Goal: Register for event/course

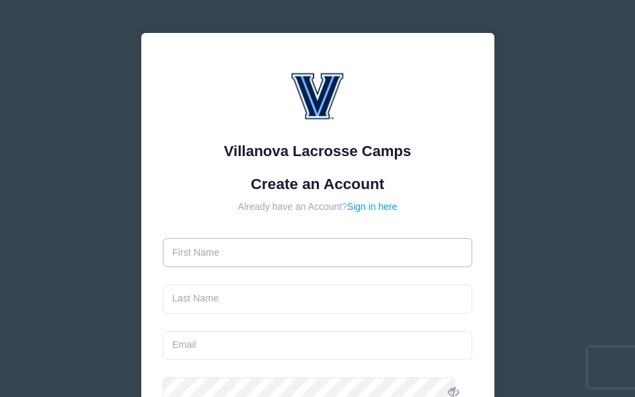
click at [194, 253] on input "text" at bounding box center [317, 252] width 309 height 29
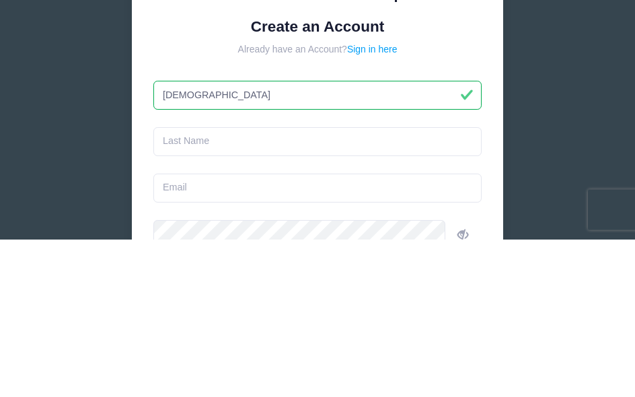
type input "[DEMOGRAPHIC_DATA]"
click at [198, 284] on input "text" at bounding box center [317, 298] width 328 height 29
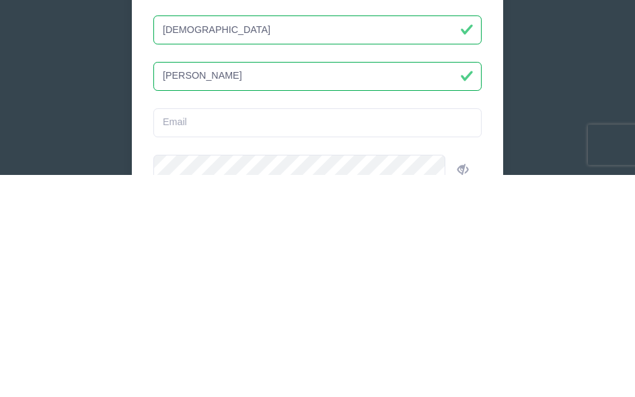
type input "[PERSON_NAME]"
click at [194, 331] on input "email" at bounding box center [317, 345] width 328 height 29
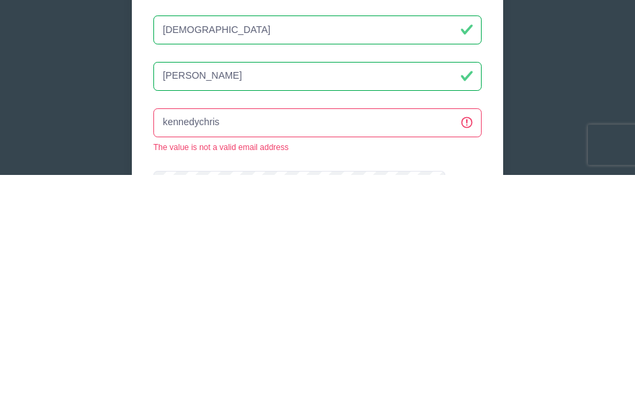
type input "kennedychrist"
type input "[EMAIL_ADDRESS][DOMAIN_NAME]"
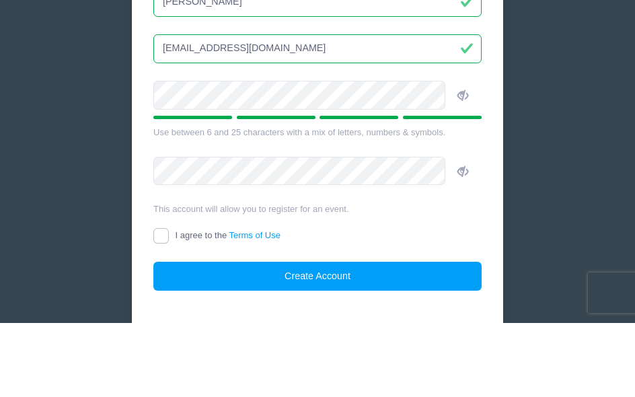
scroll to position [247, 0]
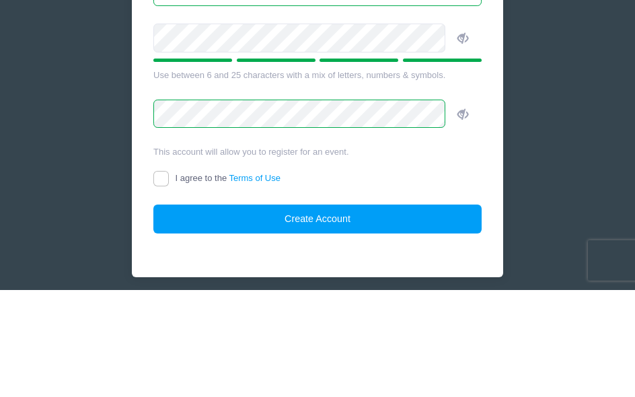
click at [169, 278] on input "I agree to the Terms of Use" at bounding box center [160, 285] width 15 height 15
checkbox input "true"
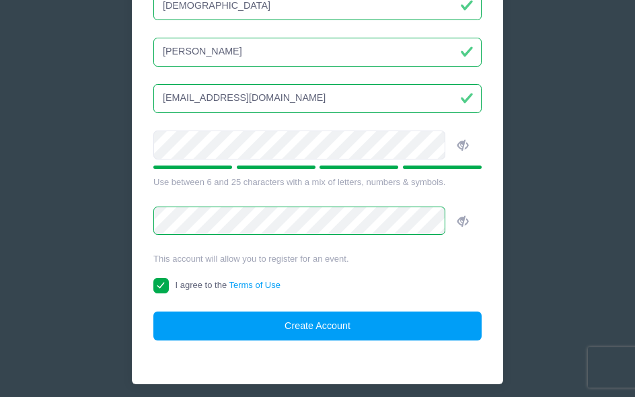
click at [350, 323] on button "Create Account" at bounding box center [317, 325] width 328 height 29
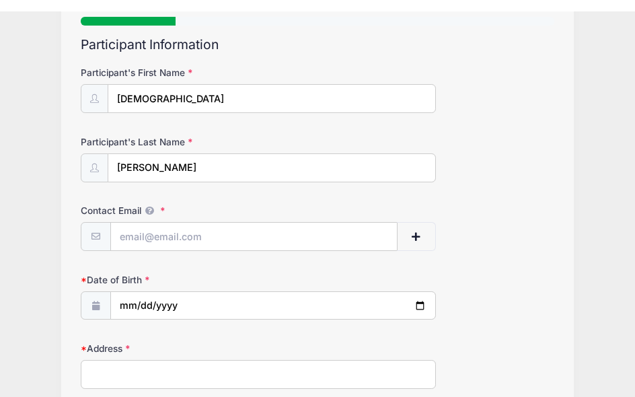
scroll to position [155, 0]
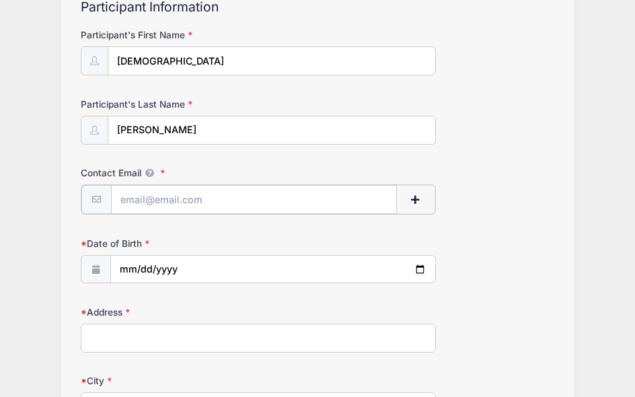
click at [126, 199] on input "Contact Email" at bounding box center [254, 199] width 286 height 29
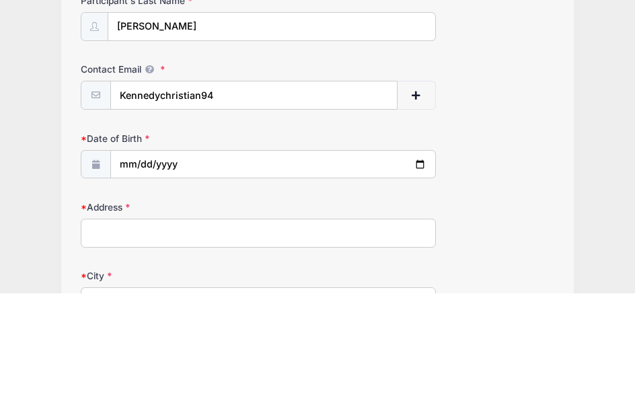
click at [140, 166] on label "Contact Email" at bounding box center [159, 172] width 157 height 13
click at [140, 184] on input "Kennedychristian94" at bounding box center [253, 198] width 287 height 29
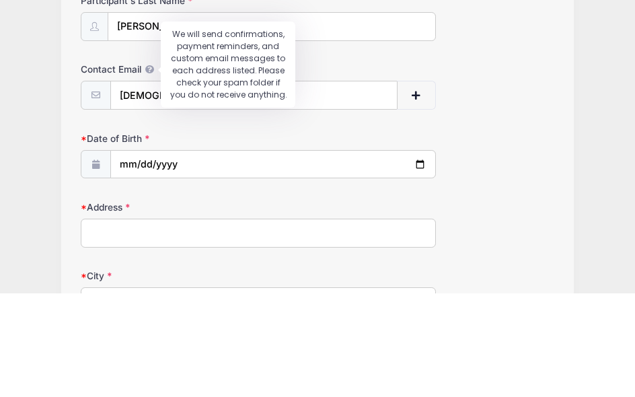
click at [145, 167] on span at bounding box center [149, 172] width 16 height 11
click at [145, 184] on input "[DEMOGRAPHIC_DATA]" at bounding box center [253, 198] width 287 height 29
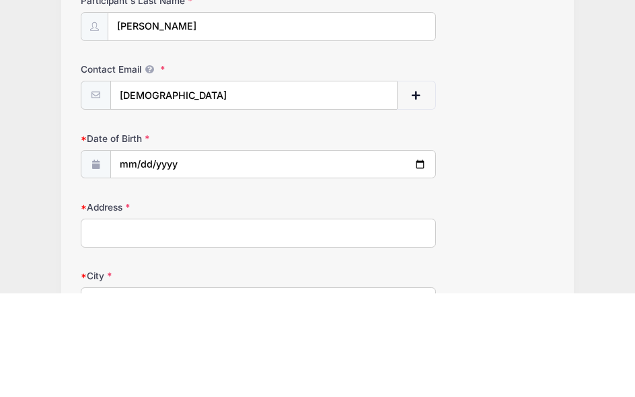
click at [67, 98] on div "Step 1 /7 Step 1 Step 2 Policies Extra Items Summary Participant Information Pa…" at bounding box center [317, 381] width 512 height 905
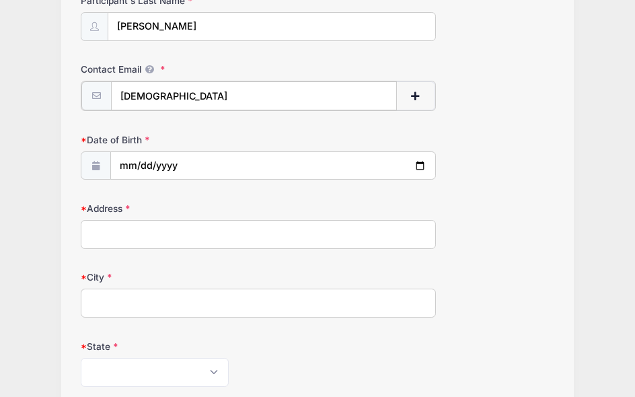
click at [202, 101] on input "[DEMOGRAPHIC_DATA]" at bounding box center [254, 95] width 286 height 29
type input "[EMAIL_ADDRESS][DOMAIN_NAME]"
click at [138, 137] on label "Date of Birth" at bounding box center [159, 138] width 157 height 13
click at [140, 138] on label "Date of Birth" at bounding box center [159, 138] width 157 height 13
click at [126, 141] on label "Date of Birth" at bounding box center [159, 138] width 157 height 13
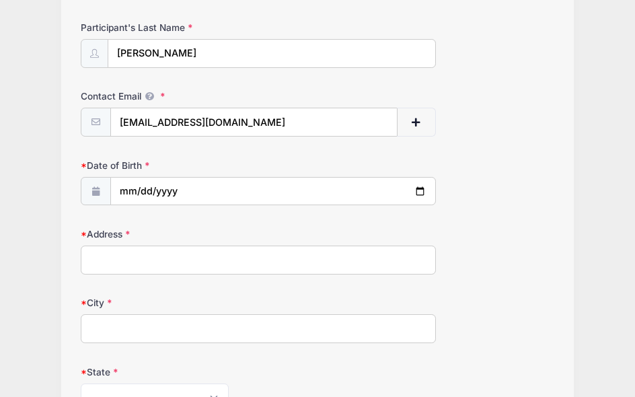
scroll to position [230, 0]
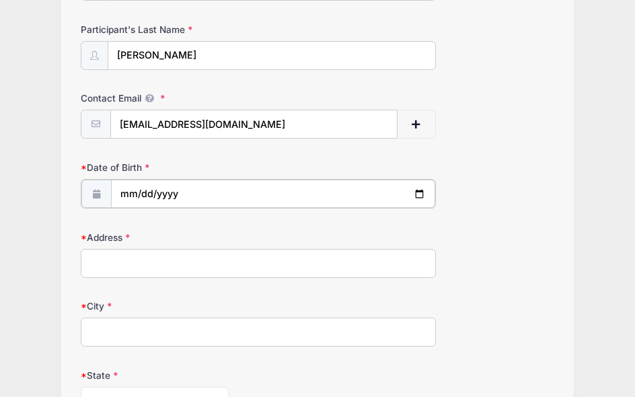
click at [170, 198] on input "date" at bounding box center [273, 193] width 324 height 29
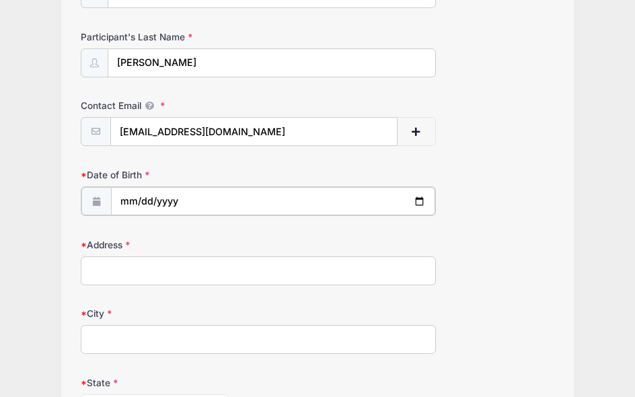
scroll to position [223, 0]
click at [187, 202] on input "[DATE]" at bounding box center [273, 200] width 324 height 29
click at [230, 200] on input "[DATE]" at bounding box center [273, 200] width 324 height 29
type input "[DATE]"
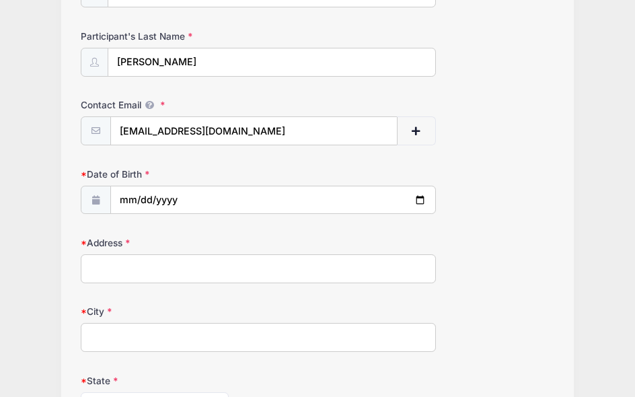
click at [95, 268] on input "Address" at bounding box center [258, 268] width 354 height 29
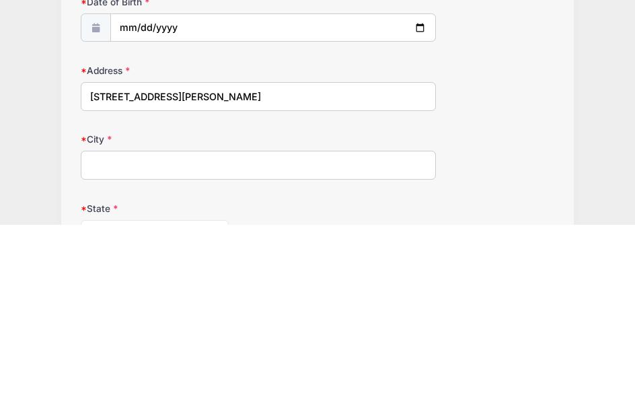
type input "[STREET_ADDRESS][PERSON_NAME]"
click at [99, 323] on input "City" at bounding box center [258, 337] width 354 height 29
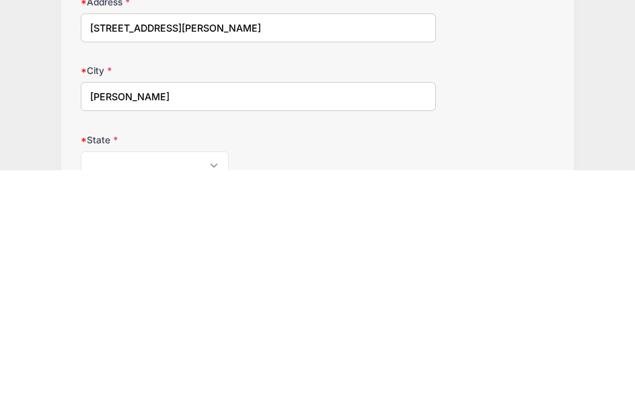
type input "[PERSON_NAME]"
click at [209, 378] on select "[US_STATE] [US_STATE] [US_STATE] [US_STATE] [US_STATE] Armed Forces Africa Arme…" at bounding box center [155, 392] width 148 height 29
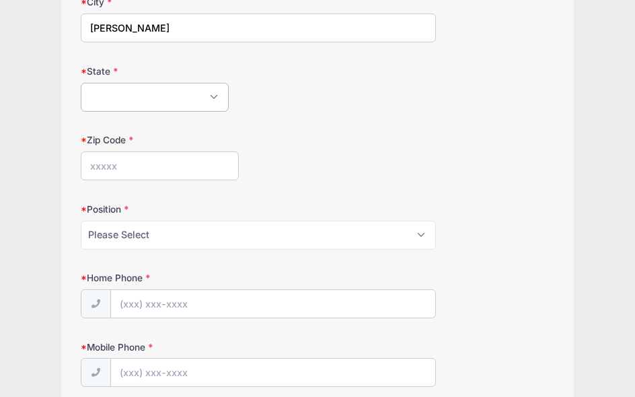
select select "NJ"
click at [427, 233] on select "Please Select Goalie Middie Defense Attack FOGO LSM" at bounding box center [258, 234] width 354 height 29
select select "Defense"
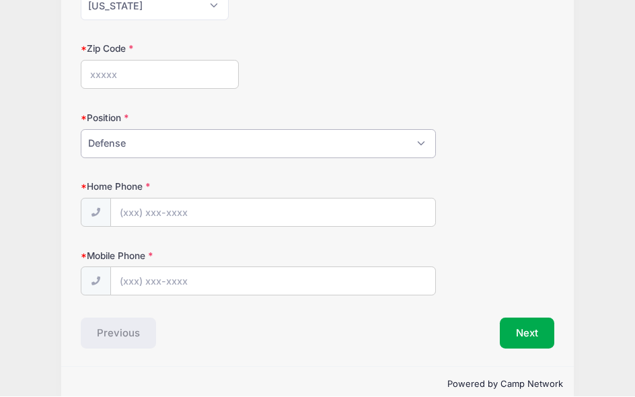
scroll to position [622, 0]
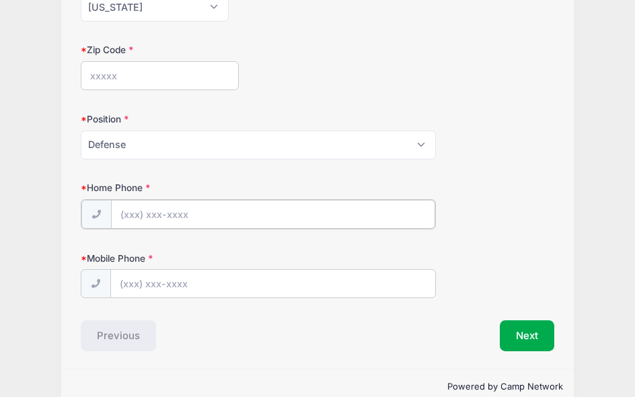
click at [131, 211] on input "Home Phone" at bounding box center [273, 214] width 324 height 29
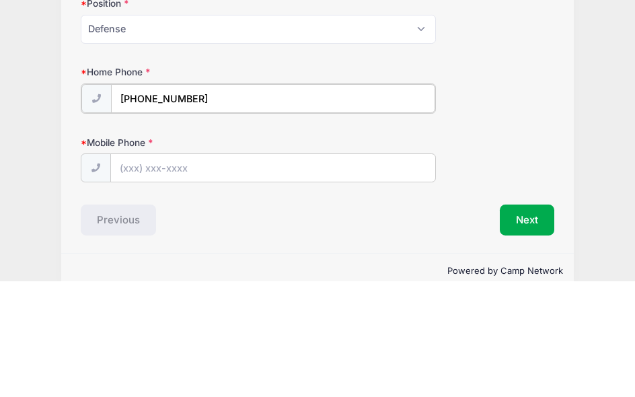
type input "[PHONE_NUMBER]"
click at [123, 268] on input "Mobile Phone" at bounding box center [273, 282] width 324 height 29
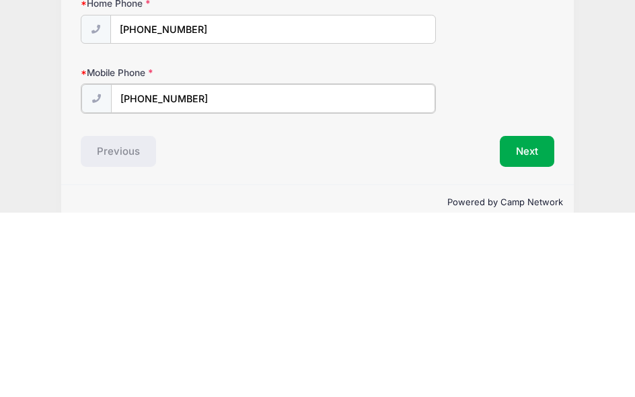
type input "[PHONE_NUMBER]"
click at [534, 319] on button "Next" at bounding box center [526, 334] width 54 height 31
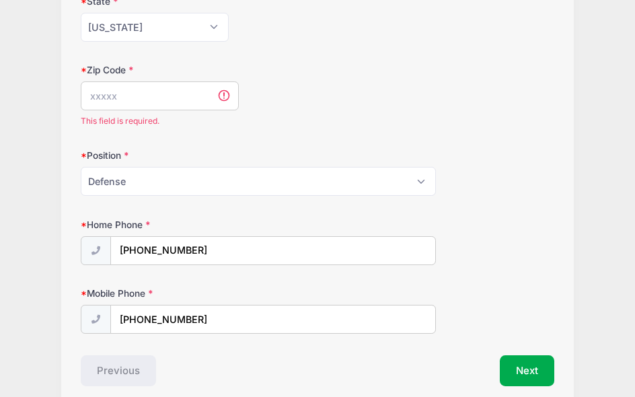
scroll to position [593, 0]
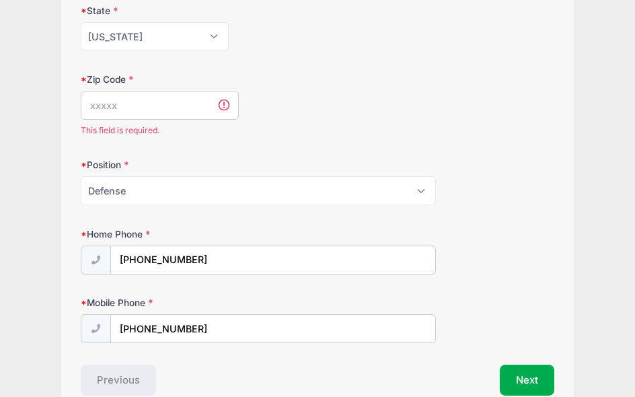
click at [102, 110] on input "Zip Code" at bounding box center [159, 105] width 157 height 29
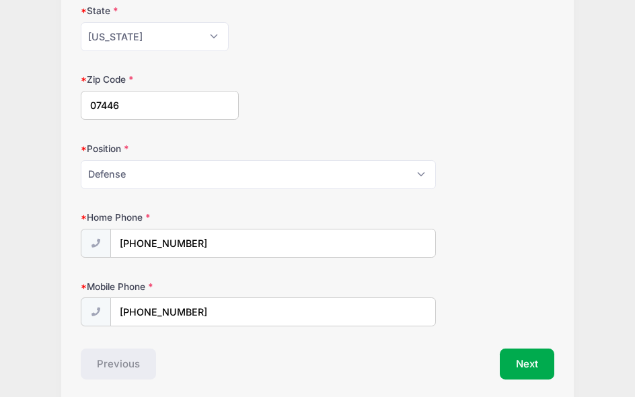
type input "07446"
click at [537, 358] on button "Next" at bounding box center [526, 363] width 54 height 31
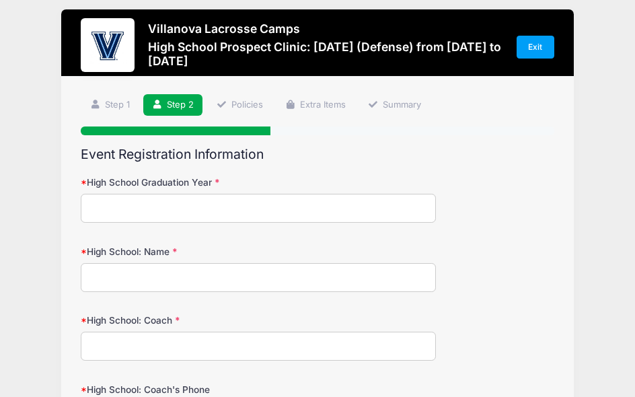
scroll to position [0, 0]
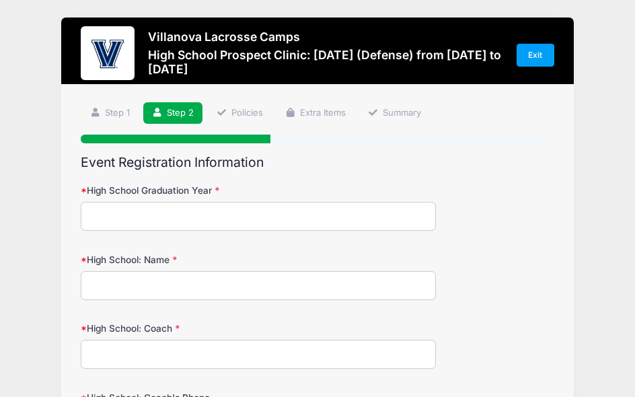
click at [99, 218] on input "High School Graduation Year" at bounding box center [258, 216] width 354 height 29
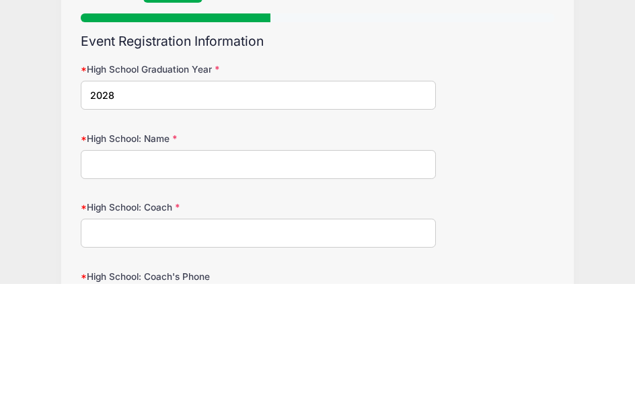
type input "2028"
click at [104, 263] on input "High School: Name" at bounding box center [258, 277] width 354 height 29
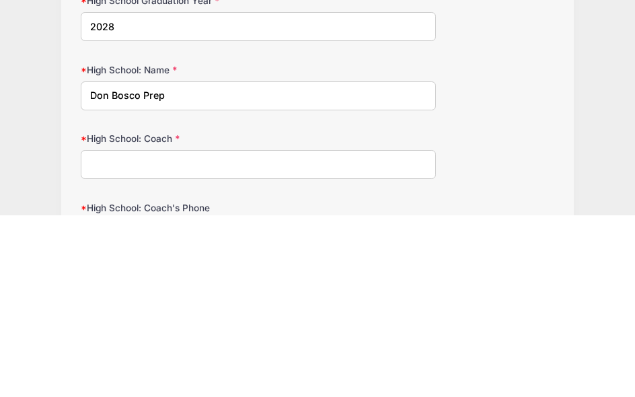
type input "Don Bosco Prep"
click at [93, 331] on input "High School: Coach" at bounding box center [258, 345] width 354 height 29
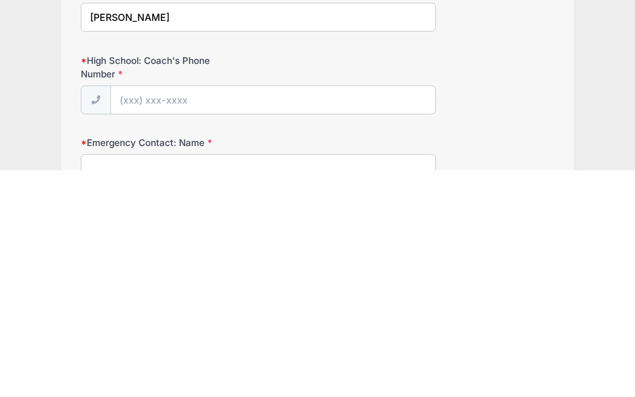
scroll to position [110, 0]
type input "[PERSON_NAME]"
click at [134, 313] on input "High School: Coach's Phone Number" at bounding box center [273, 327] width 324 height 29
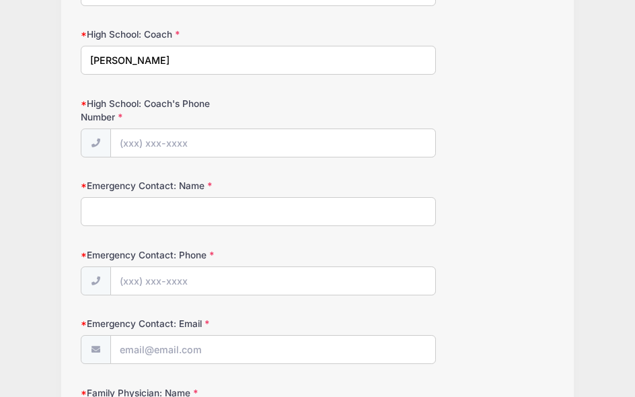
scroll to position [292, 0]
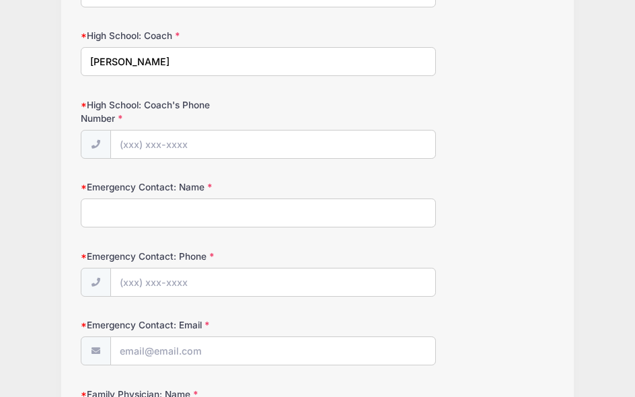
click at [103, 210] on input "Emergency Contact: Name" at bounding box center [258, 212] width 354 height 29
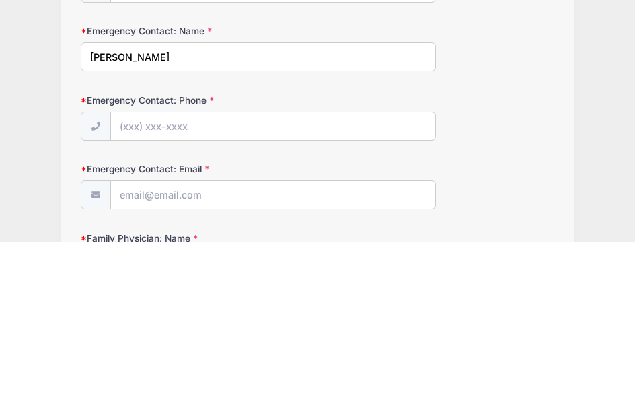
type input "[PERSON_NAME]"
click at [136, 268] on input "Emergency Contact: Phone" at bounding box center [273, 282] width 324 height 29
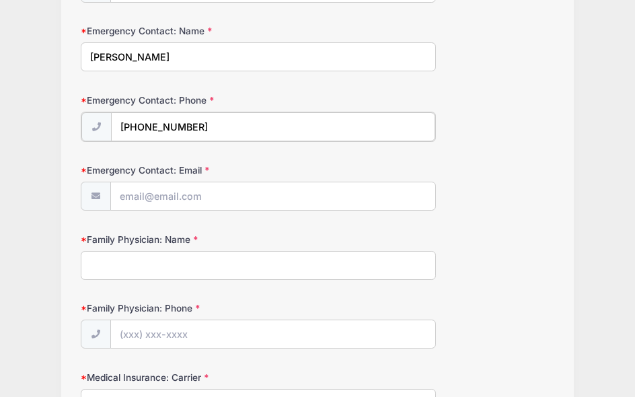
type input "[PHONE_NUMBER]"
click at [120, 192] on input "Emergency Contact: Email" at bounding box center [273, 195] width 324 height 29
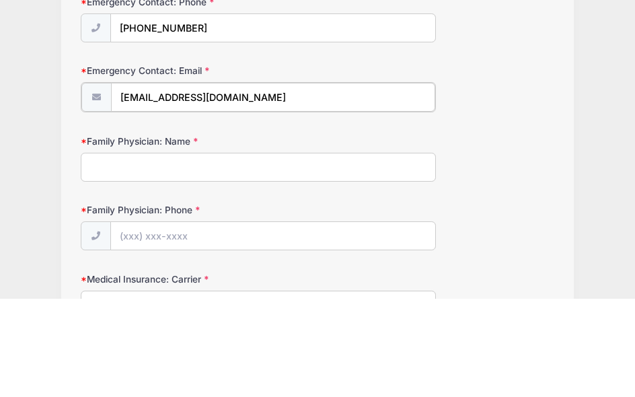
type input "[EMAIL_ADDRESS][DOMAIN_NAME]"
click at [106, 249] on input "Family Physician: Name" at bounding box center [258, 263] width 354 height 29
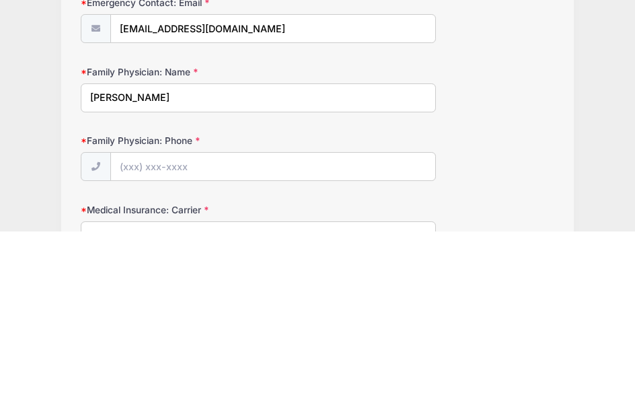
type input "[PERSON_NAME]"
click at [130, 319] on input "Family Physician: Phone" at bounding box center [273, 333] width 324 height 29
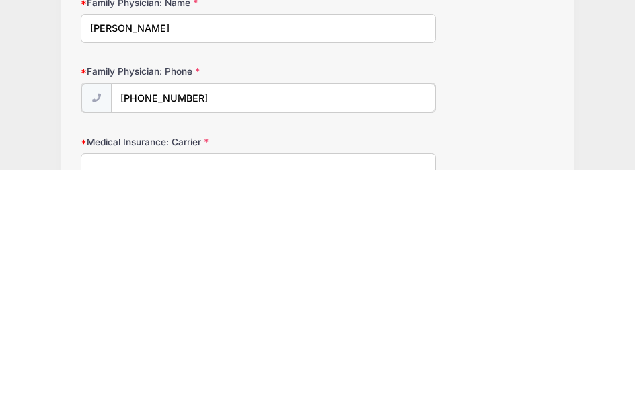
type input "[PHONE_NUMBER]"
click at [98, 379] on input "Medical Insurance: Carrier" at bounding box center [258, 393] width 354 height 29
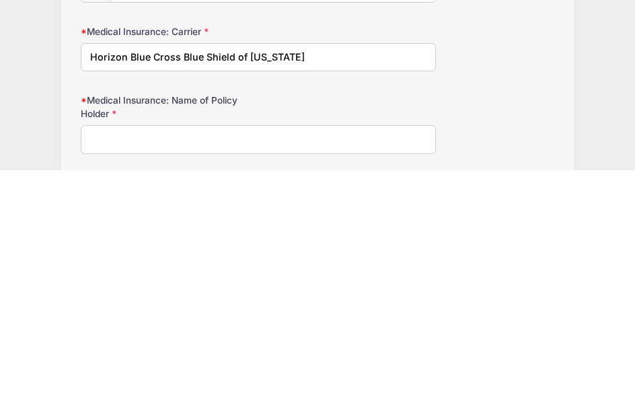
scroll to position [568, 0]
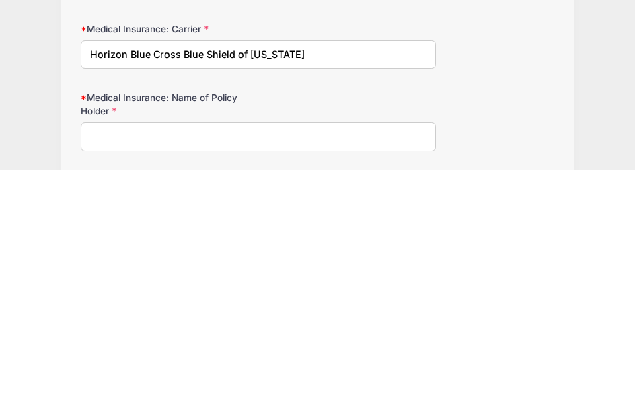
type input "Horizon Blue Cross Blue Shield of [US_STATE]"
click at [108, 350] on input "Medical Insurance: Name of Policy Holder" at bounding box center [258, 364] width 354 height 29
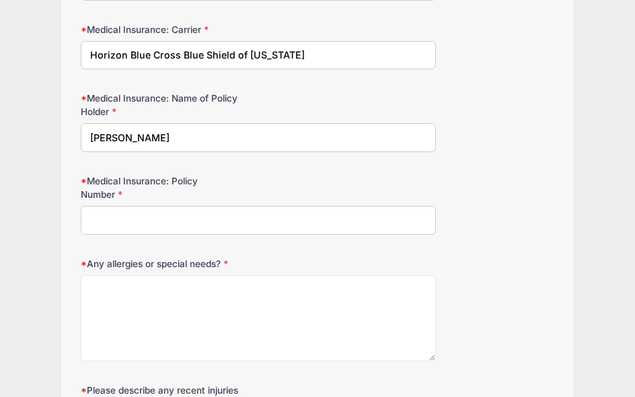
type input "[PERSON_NAME]"
click at [98, 217] on input "Medical Insurance: Policy Number" at bounding box center [258, 220] width 354 height 29
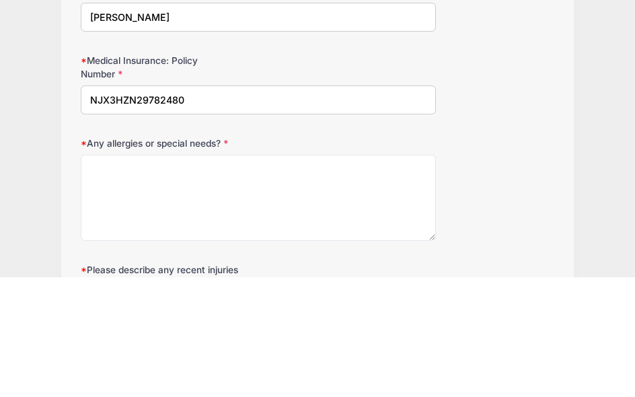
type input "NJX3HZN29782480"
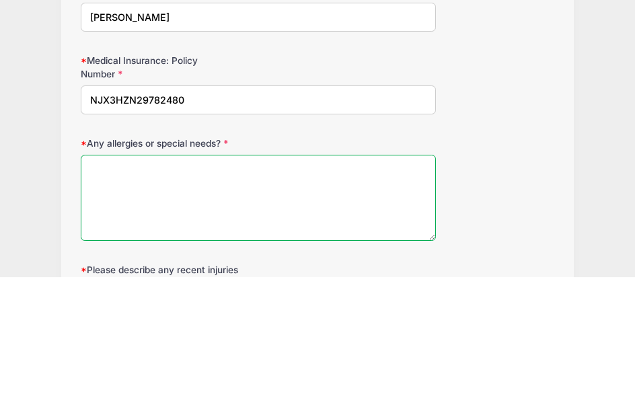
click at [93, 275] on textarea "Any allergies or special needs?" at bounding box center [258, 318] width 354 height 87
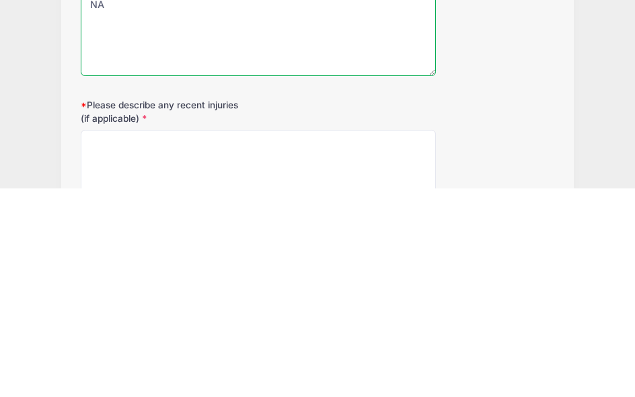
scroll to position [871, 0]
type textarea "NA"
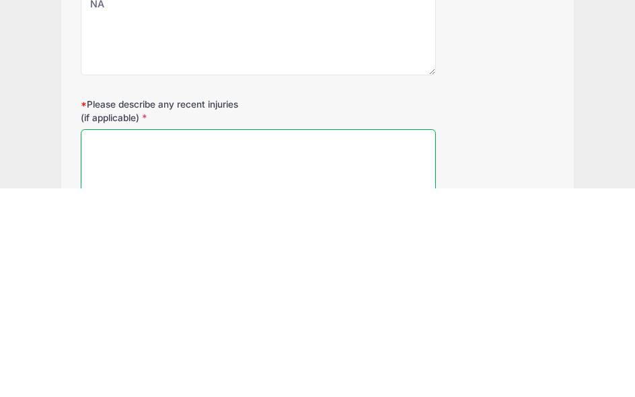
click at [93, 338] on textarea "Please describe any recent injuries (if applicable)" at bounding box center [258, 381] width 354 height 87
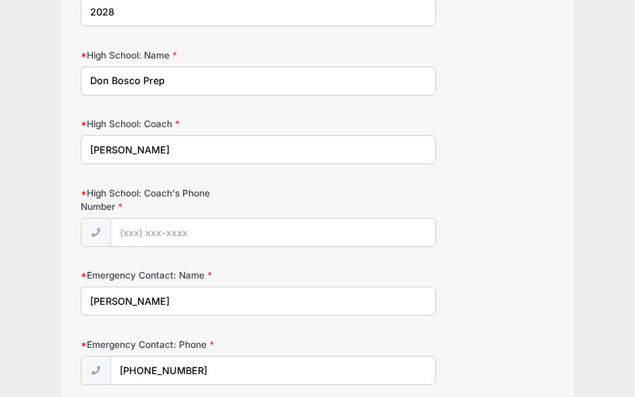
scroll to position [205, 0]
type textarea "NA"
click at [130, 228] on input "High School: Coach's Phone Number" at bounding box center [273, 232] width 324 height 29
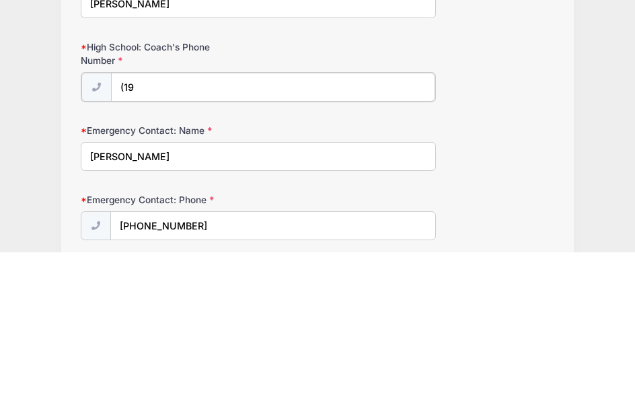
type input "(1"
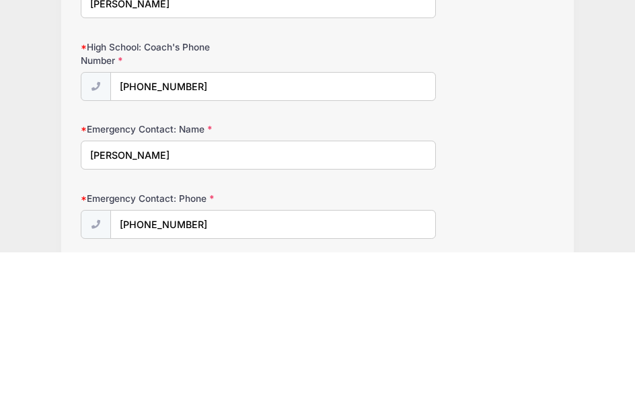
scroll to position [350, 0]
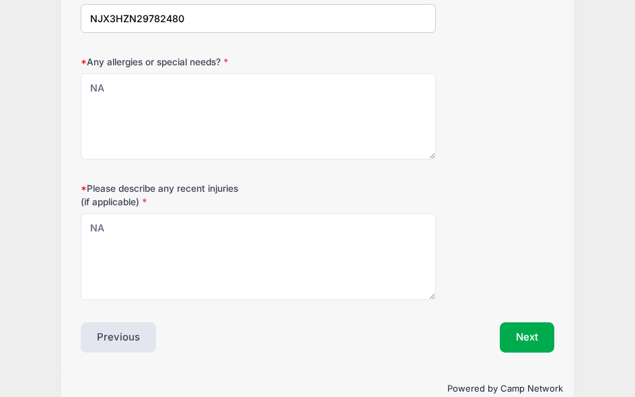
type input "[PHONE_NUMBER]"
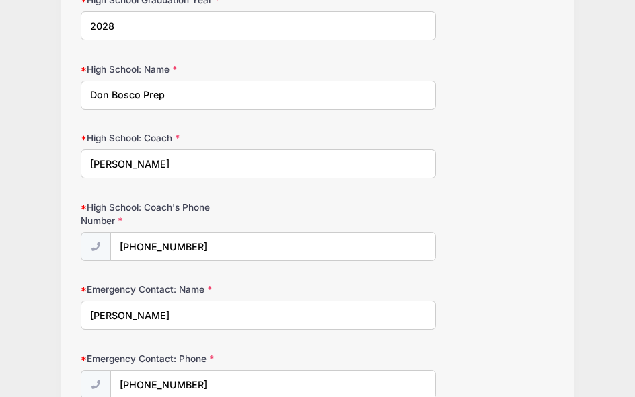
scroll to position [0, 0]
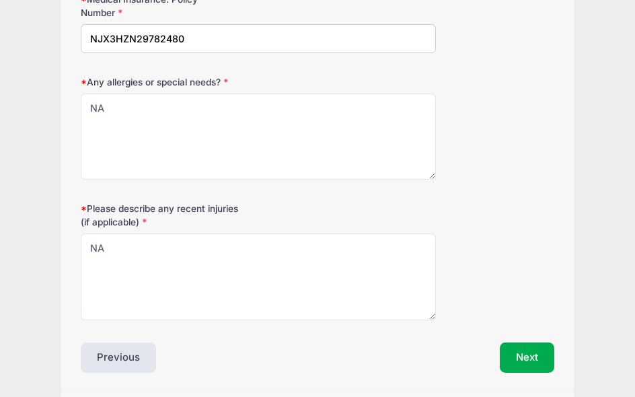
click at [542, 351] on button "Next" at bounding box center [526, 357] width 54 height 31
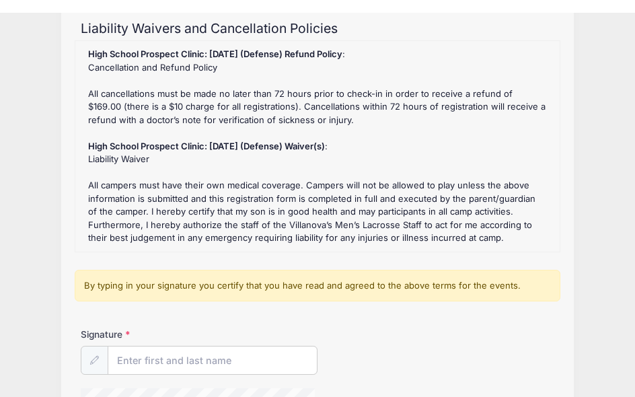
scroll to position [148, 0]
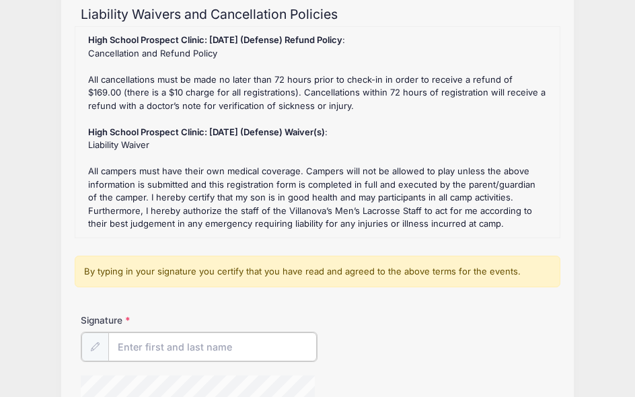
click at [183, 341] on input "Signature" at bounding box center [212, 346] width 208 height 29
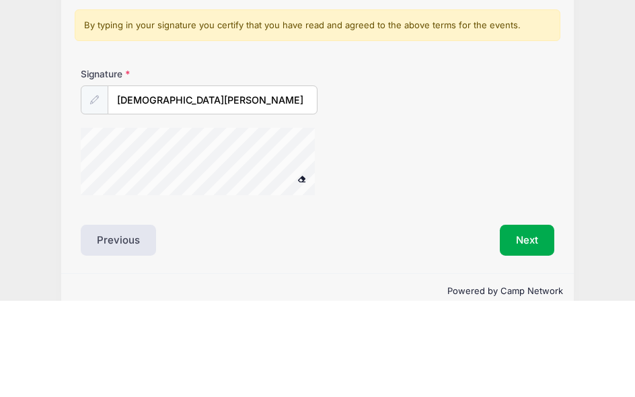
scroll to position [298, 0]
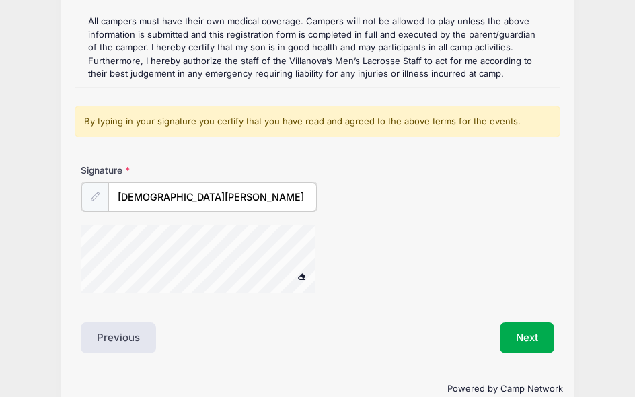
type input "[DEMOGRAPHIC_DATA][PERSON_NAME]"
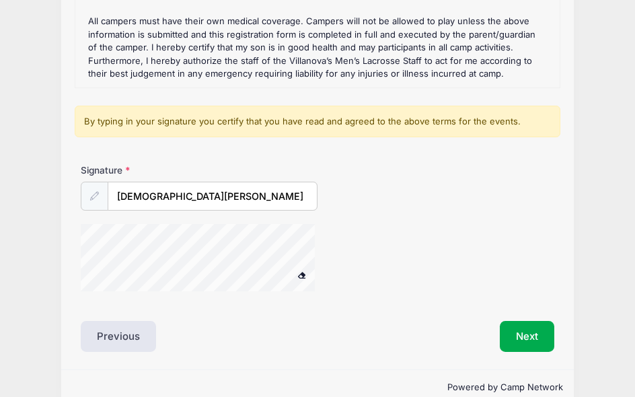
click at [532, 333] on button "Next" at bounding box center [526, 336] width 54 height 31
click at [533, 337] on button "Next" at bounding box center [526, 336] width 54 height 31
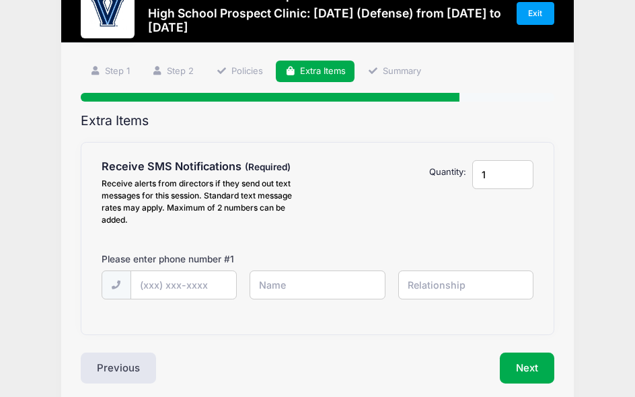
scroll to position [49, 0]
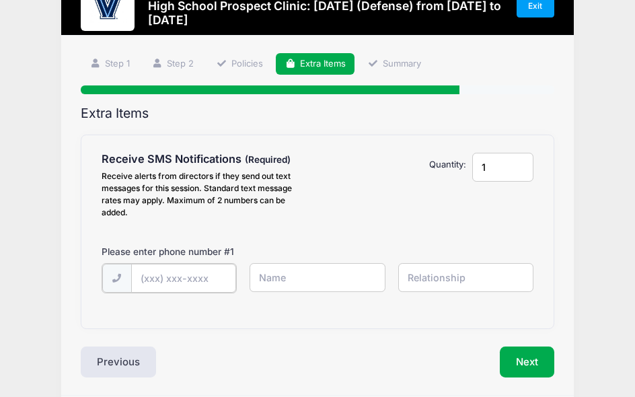
click at [0, 0] on input "text" at bounding box center [0, 0] width 0 height 0
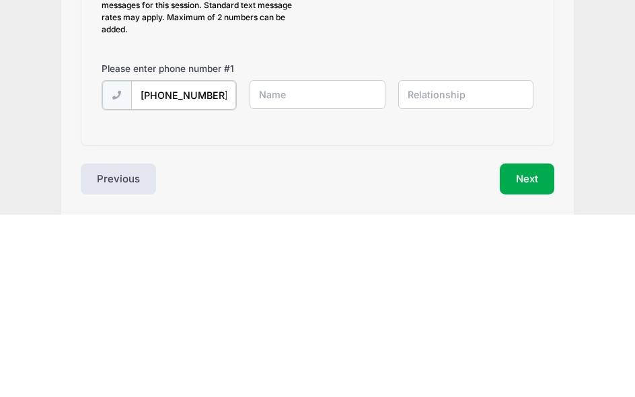
type input "[PHONE_NUMBER]"
click at [0, 0] on input "text" at bounding box center [0, 0] width 0 height 0
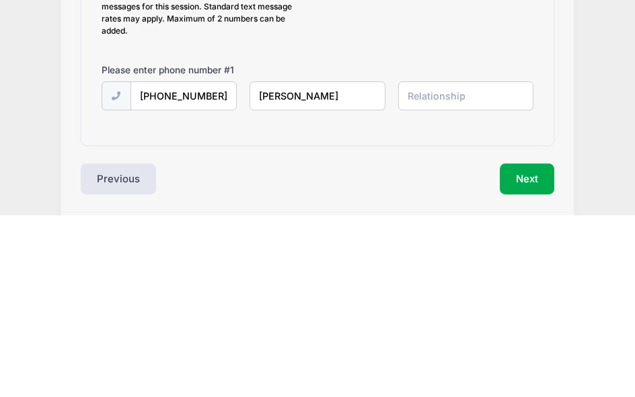
type input "[PERSON_NAME]"
click at [0, 0] on input "text" at bounding box center [0, 0] width 0 height 0
type input "W"
type input "Mother"
click at [530, 345] on button "Next" at bounding box center [526, 360] width 54 height 31
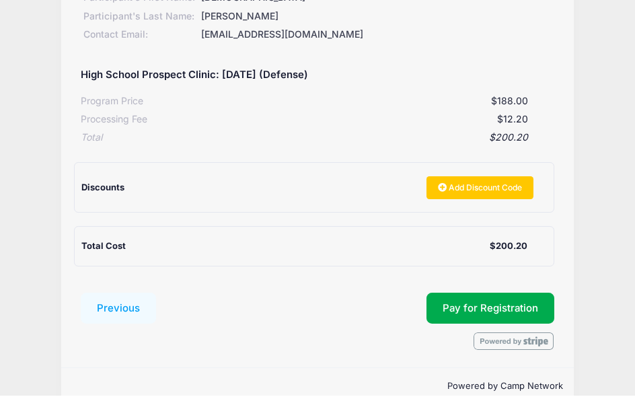
scroll to position [216, 0]
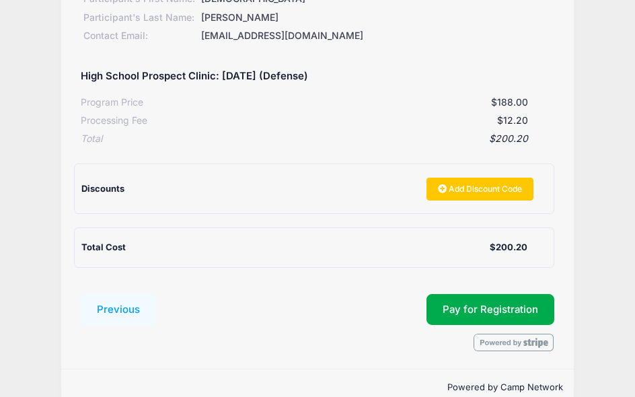
click at [522, 305] on span "Pay for Registration" at bounding box center [489, 309] width 95 height 12
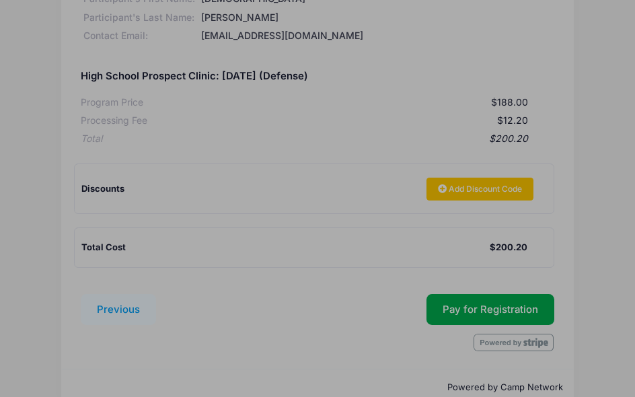
scroll to position [233, 0]
